Goal: Task Accomplishment & Management: Use online tool/utility

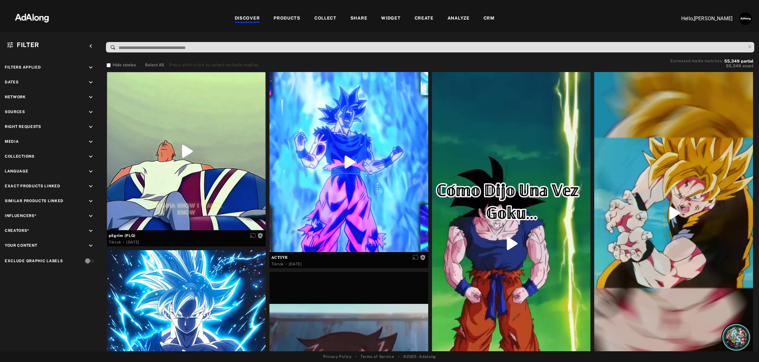
click at [386, 10] on div at bounding box center [379, 5] width 759 height 11
click at [399, 20] on div "WIDGET" at bounding box center [390, 19] width 19 height 8
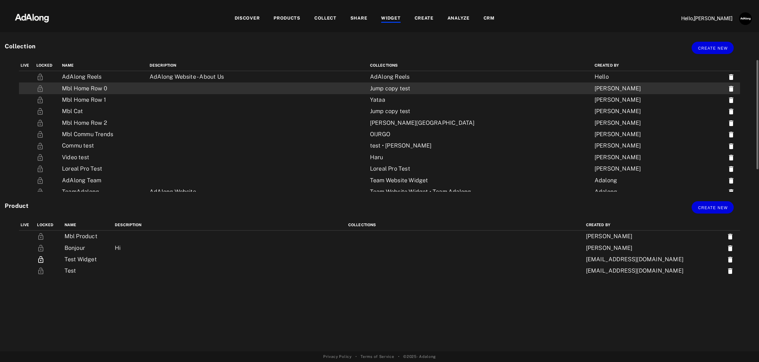
click at [242, 92] on td at bounding box center [258, 88] width 220 height 11
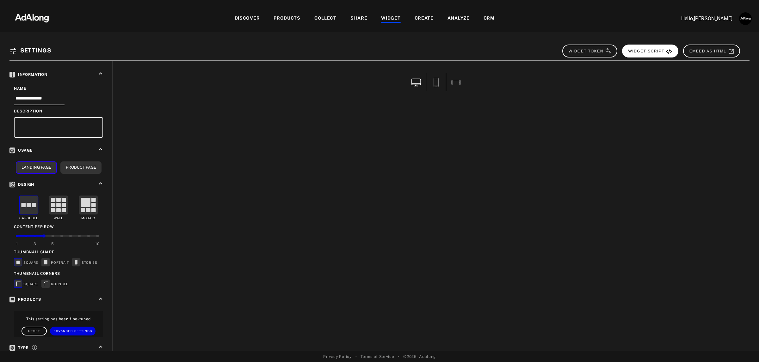
click at [643, 49] on span "WIDGET SCRIPT" at bounding box center [650, 51] width 44 height 4
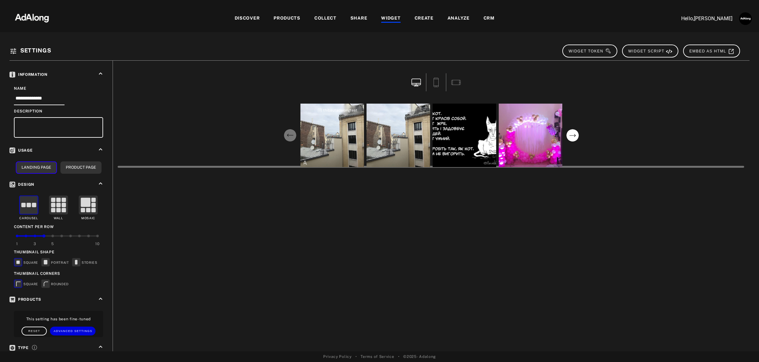
click at [338, 149] on div "thibautadalongtest" at bounding box center [332, 136] width 64 height 64
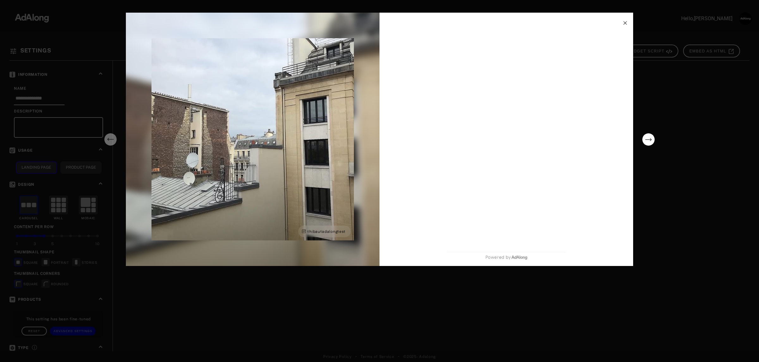
click at [646, 141] on circle "next" at bounding box center [648, 139] width 13 height 13
click at [654, 194] on div "thibautadalongtest Powered by" at bounding box center [380, 140] width 556 height 254
click at [698, 188] on div "thibautadalongtest Powered by" at bounding box center [379, 181] width 759 height 362
